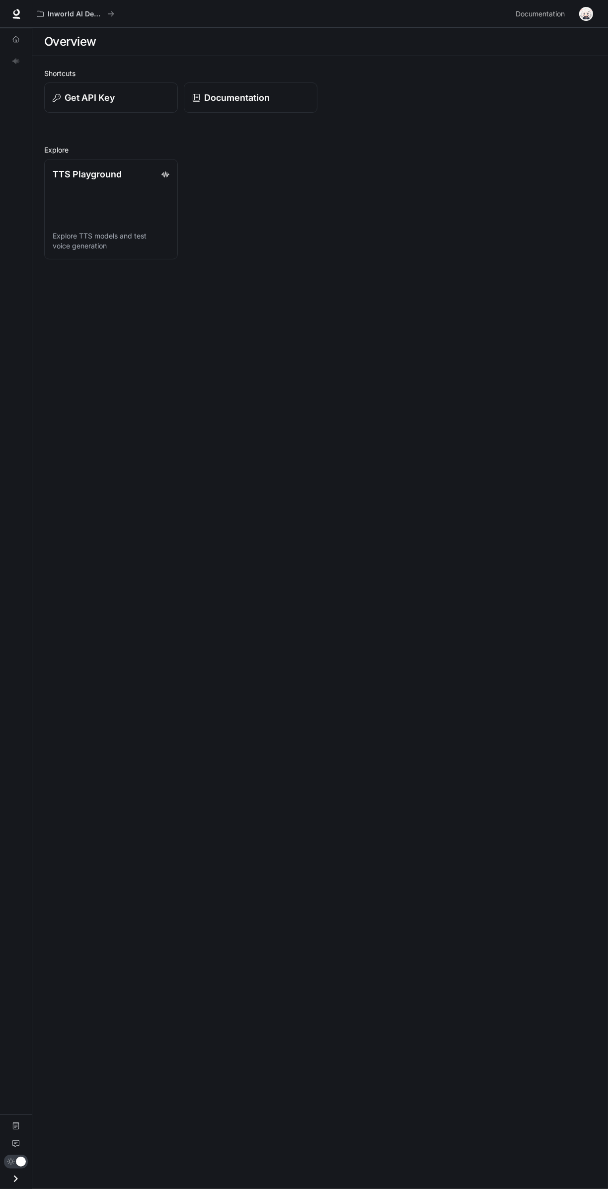
click at [542, 14] on span "Documentation" at bounding box center [540, 14] width 49 height 12
click at [536, 8] on span "Documentation" at bounding box center [540, 14] width 49 height 12
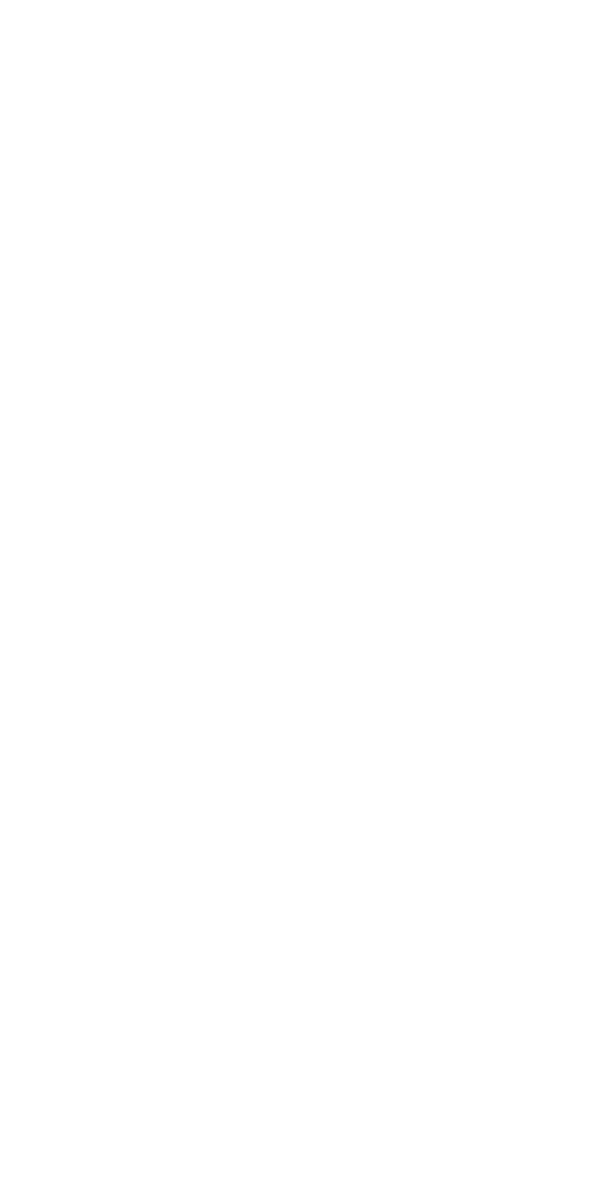
scroll to position [13, 0]
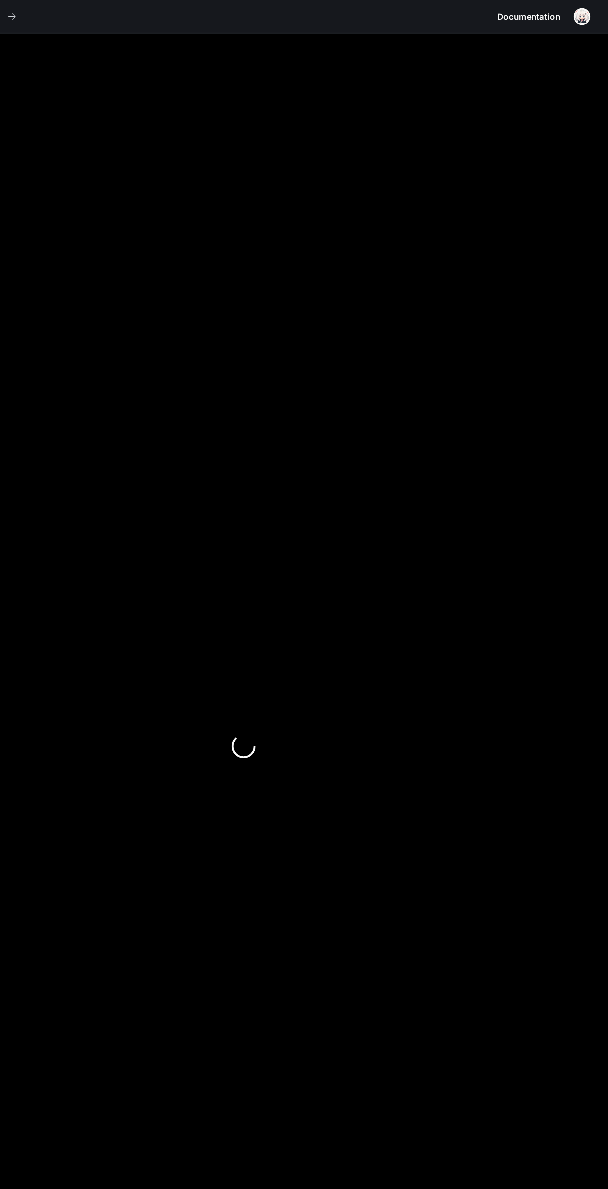
scroll to position [78, 0]
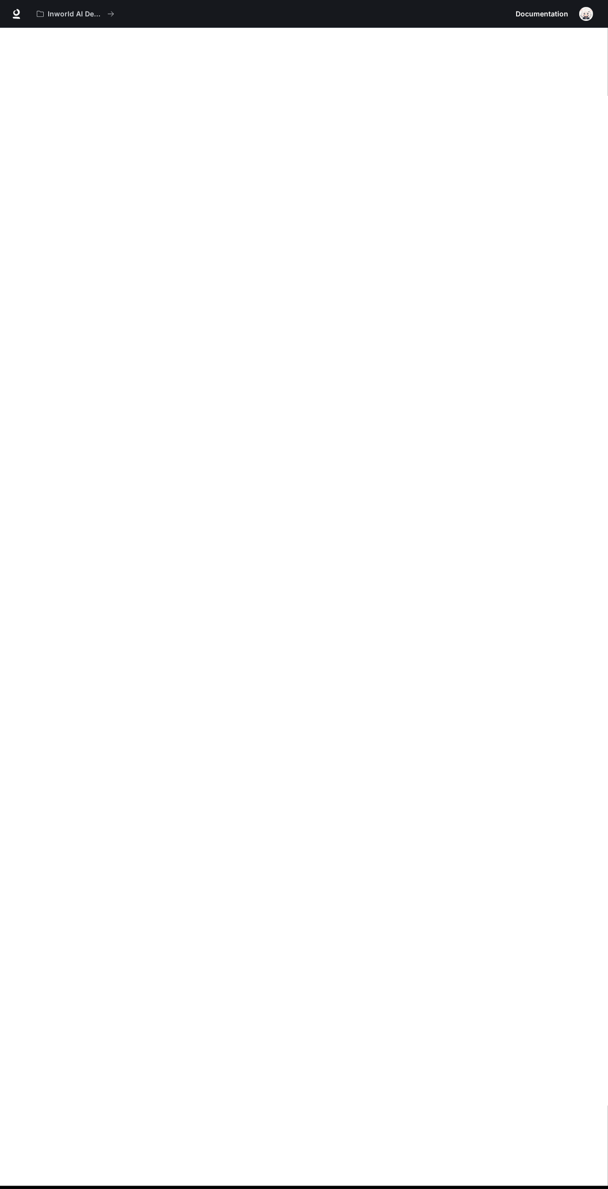
scroll to position [59, 0]
